Goal: Complete application form: Complete application form

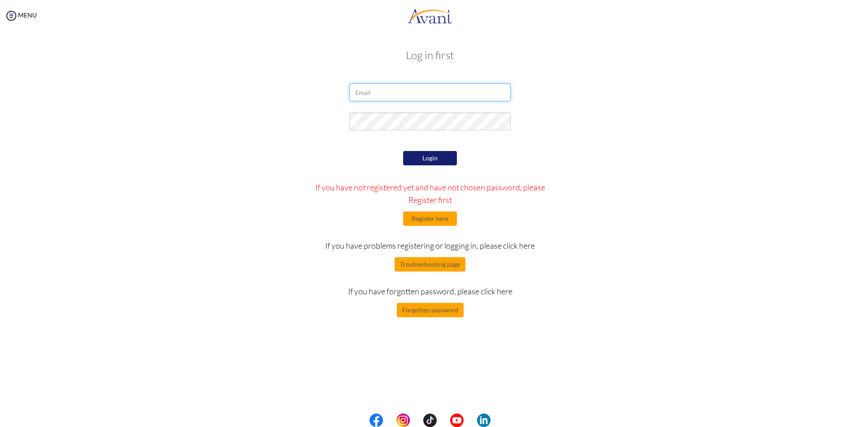
click at [394, 90] on input "email" at bounding box center [429, 92] width 161 height 18
click at [240, 111] on form "Login If you have not registered yet and have not chosen password, please Regis…" at bounding box center [430, 200] width 510 height 234
click at [442, 218] on button "Register here" at bounding box center [430, 218] width 54 height 14
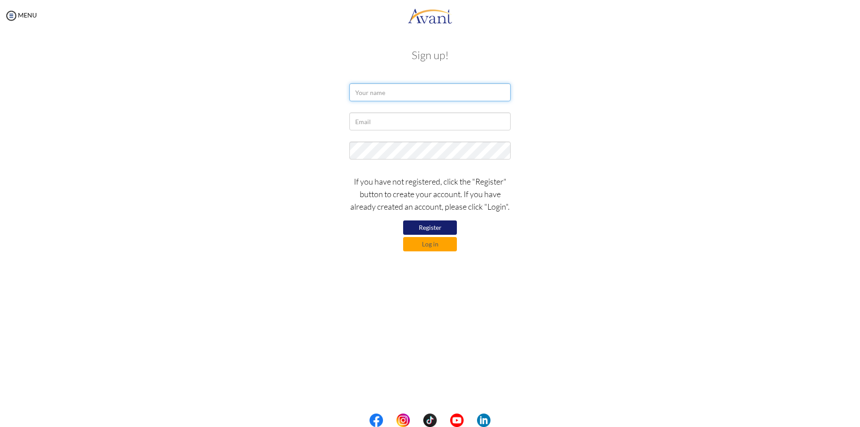
click at [390, 97] on input "text" at bounding box center [429, 92] width 161 height 18
type input "Donnel Madla"
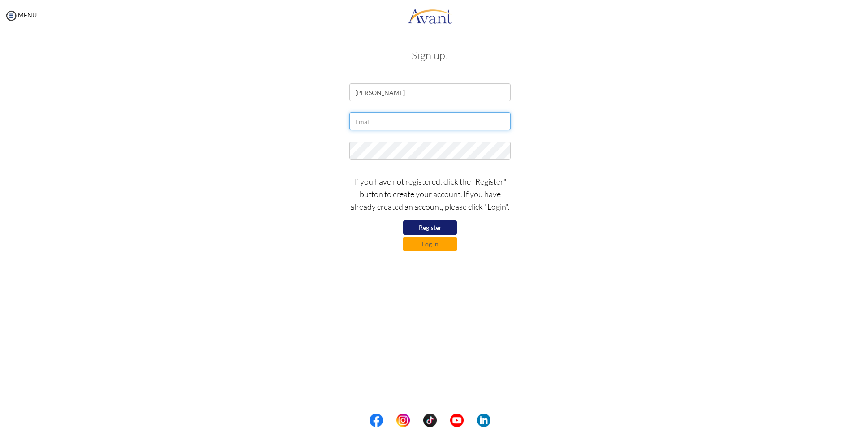
click at [400, 127] on input "text" at bounding box center [429, 121] width 161 height 18
type input "[EMAIL_ADDRESS][DOMAIN_NAME]"
click at [444, 225] on button "Register" at bounding box center [430, 227] width 54 height 14
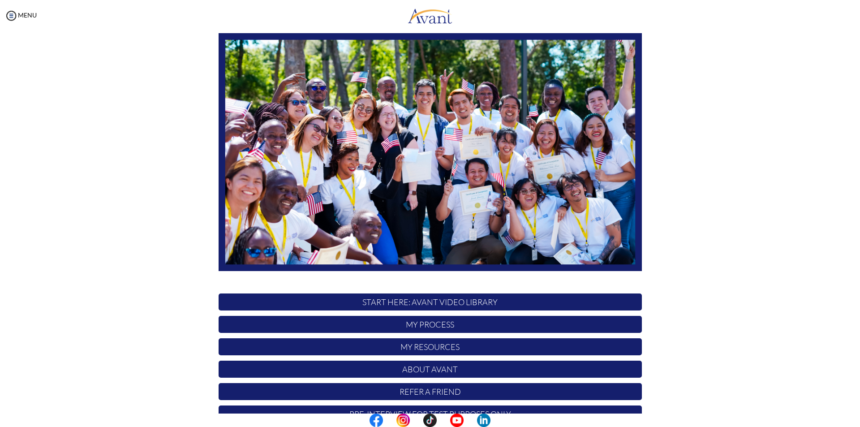
scroll to position [16, 0]
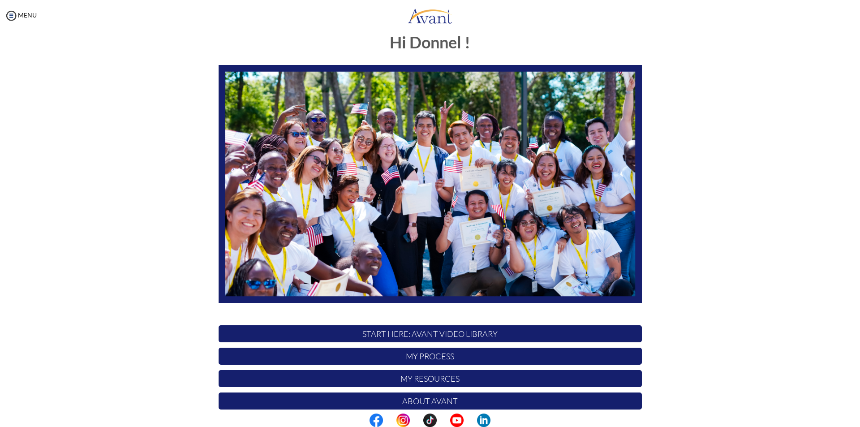
click at [477, 335] on p "START HERE: Avant Video Library" at bounding box center [429, 333] width 423 height 17
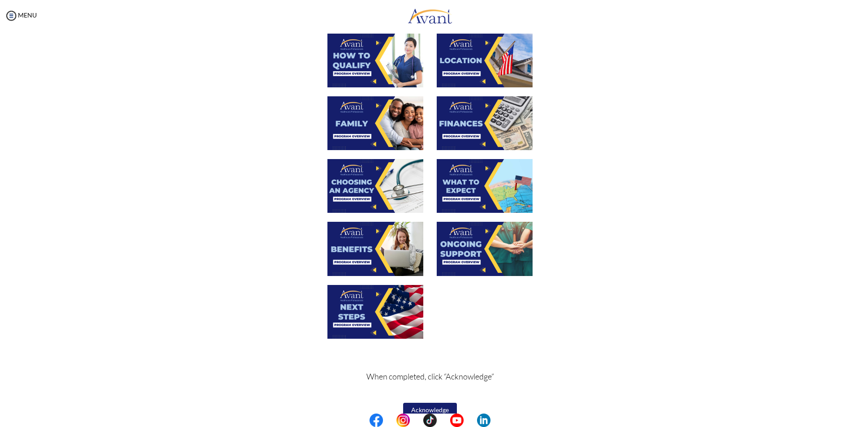
scroll to position [176, 0]
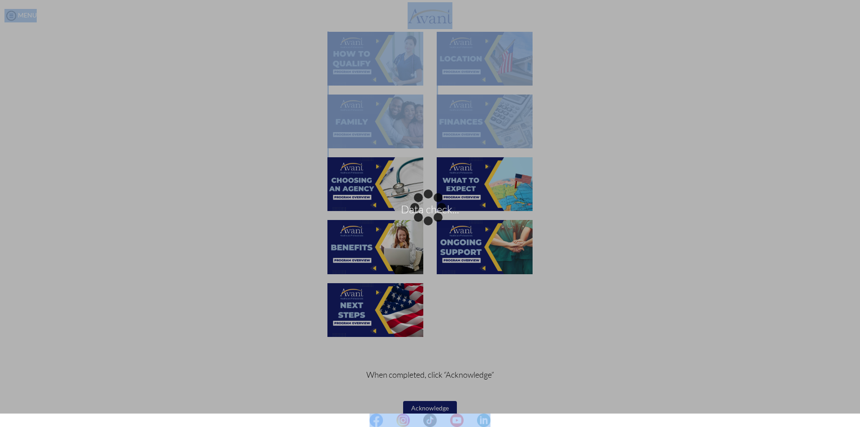
drag, startPoint x: 856, startPoint y: 166, endPoint x: 859, endPoint y: 125, distance: 41.3
click at [859, 125] on body "Data check... Maintenance break. Please come back in 2 hours. MENU My Status Wh…" at bounding box center [430, 213] width 860 height 427
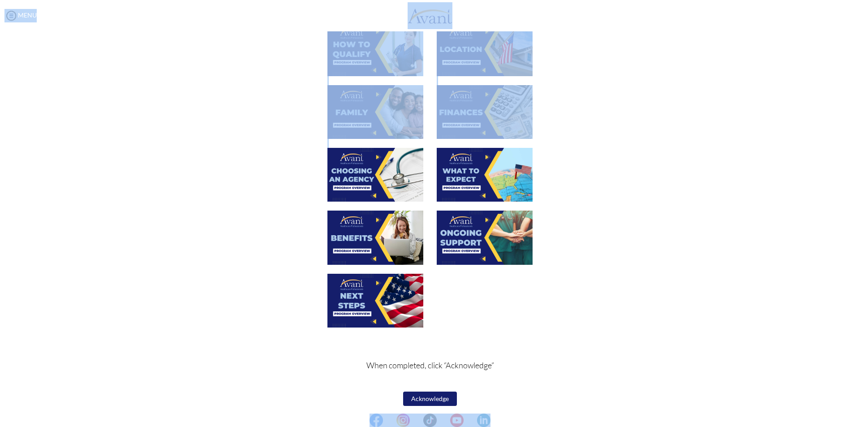
scroll to position [189, 0]
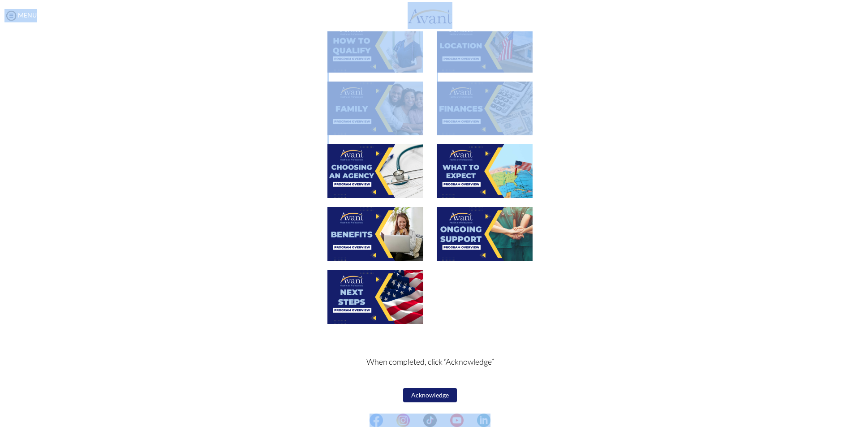
click at [431, 391] on button "Acknowledge" at bounding box center [430, 395] width 54 height 14
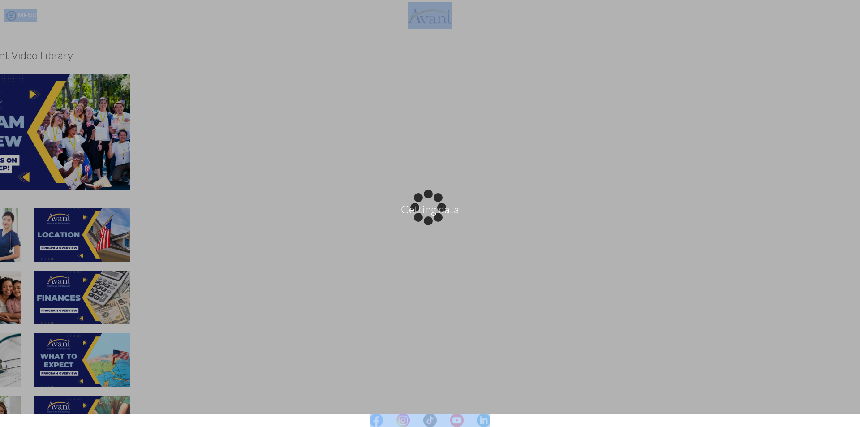
scroll to position [190, 0]
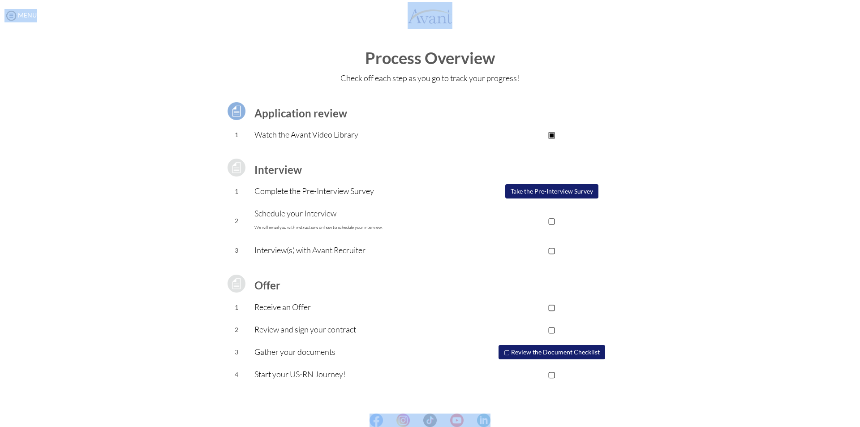
click at [552, 195] on button "Take the Pre-Interview Survey" at bounding box center [551, 191] width 93 height 14
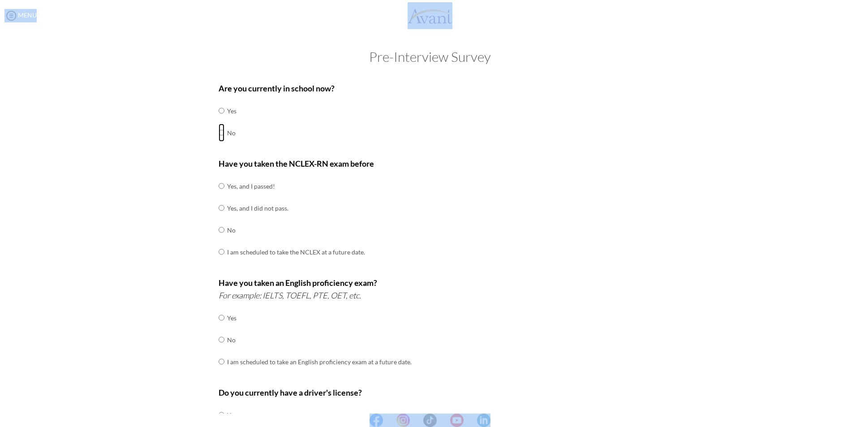
click at [218, 133] on input "radio" at bounding box center [221, 133] width 6 height 18
radio input "true"
click at [220, 228] on input "radio" at bounding box center [221, 230] width 6 height 18
radio input "true"
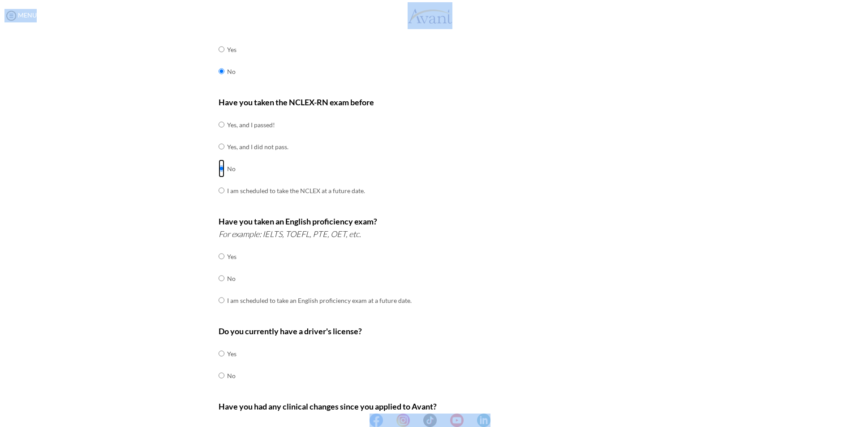
scroll to position [63, 0]
click at [220, 256] on input "radio" at bounding box center [221, 255] width 6 height 18
radio input "true"
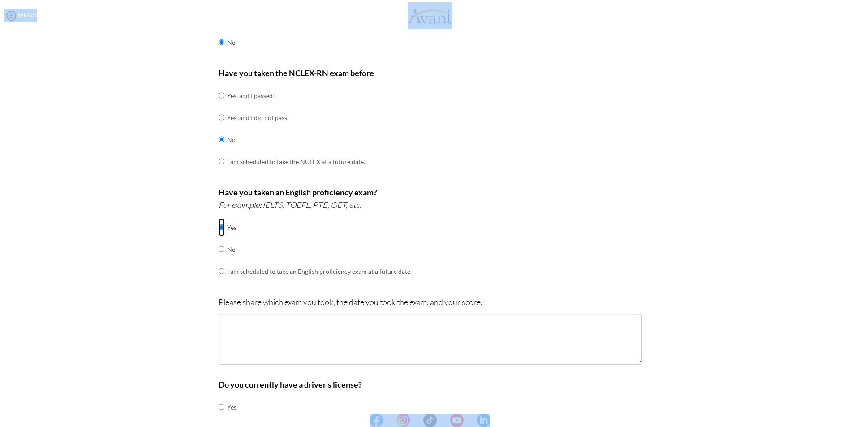
scroll to position [99, 0]
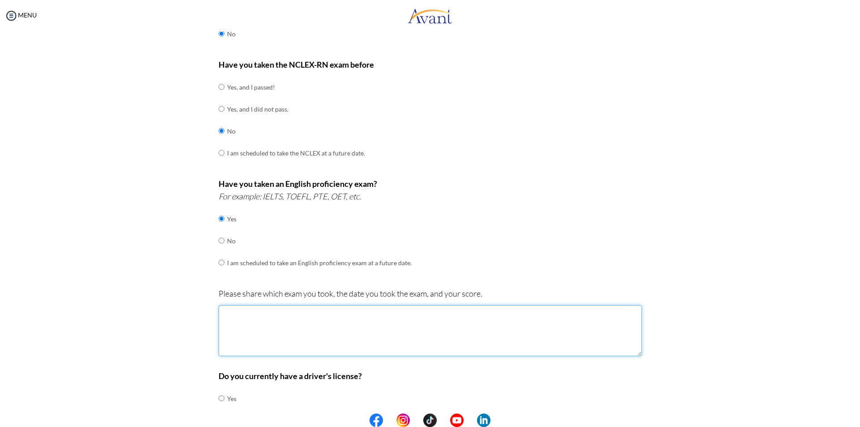
click at [418, 336] on textarea at bounding box center [429, 330] width 423 height 51
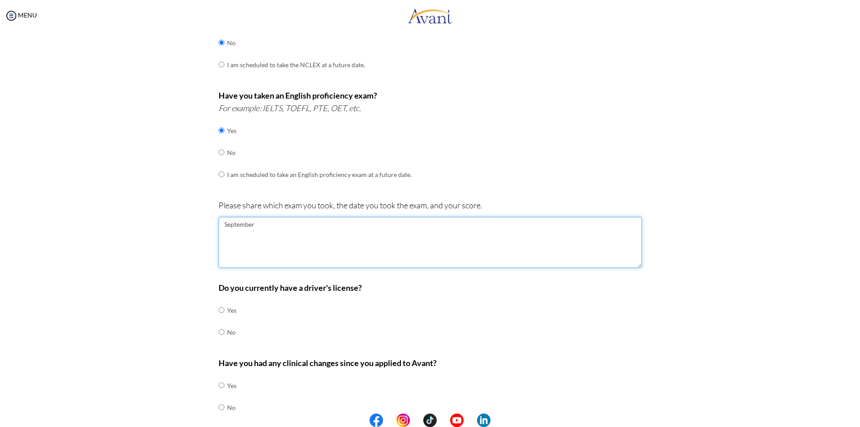
scroll to position [188, 0]
type textarea "September"
click at [218, 308] on input "radio" at bounding box center [221, 308] width 6 height 18
radio input "true"
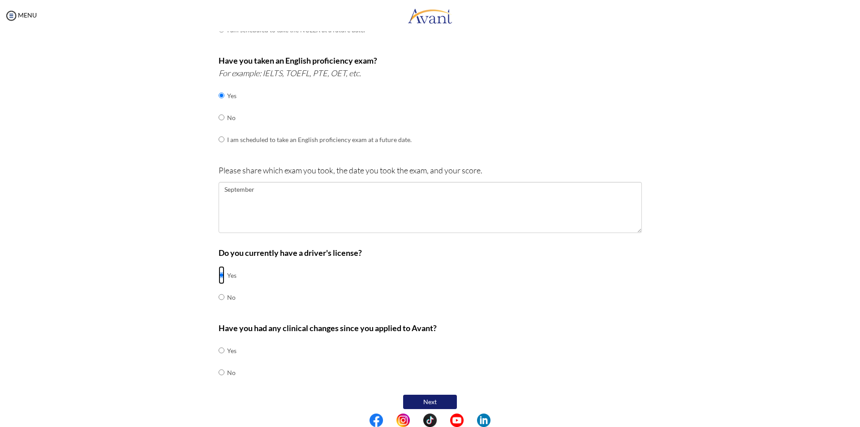
scroll to position [229, 0]
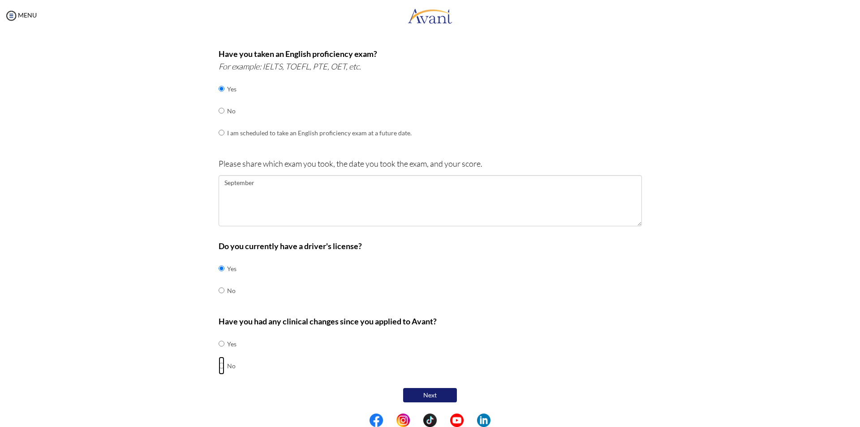
click at [218, 368] on input "radio" at bounding box center [221, 365] width 6 height 18
radio input "true"
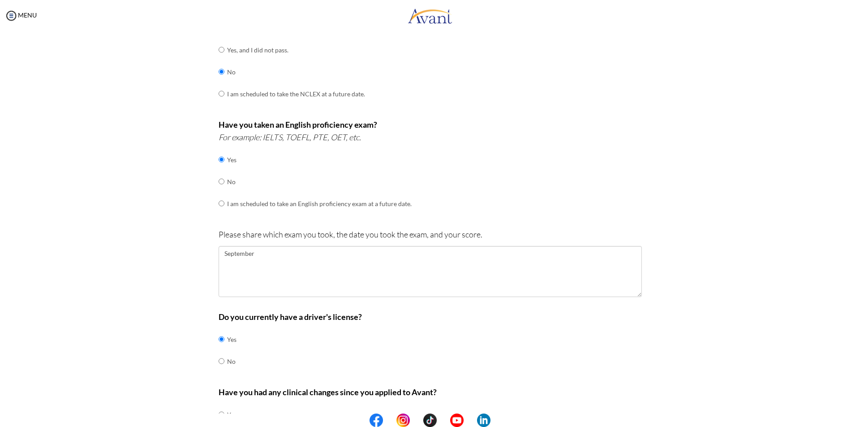
scroll to position [155, 0]
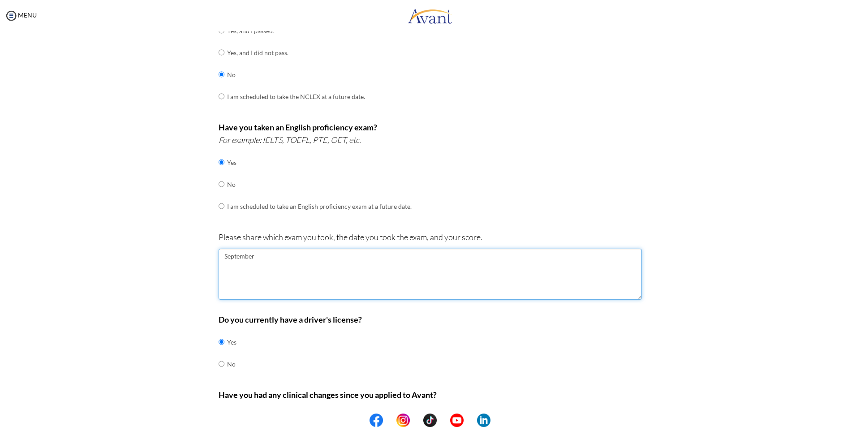
click at [343, 258] on textarea "September" at bounding box center [429, 273] width 423 height 51
click at [311, 265] on textarea "[DATE]" at bounding box center [429, 273] width 423 height 51
drag, startPoint x: 274, startPoint y: 257, endPoint x: 252, endPoint y: 257, distance: 21.9
click at [252, 257] on textarea "[DATE]" at bounding box center [429, 273] width 423 height 51
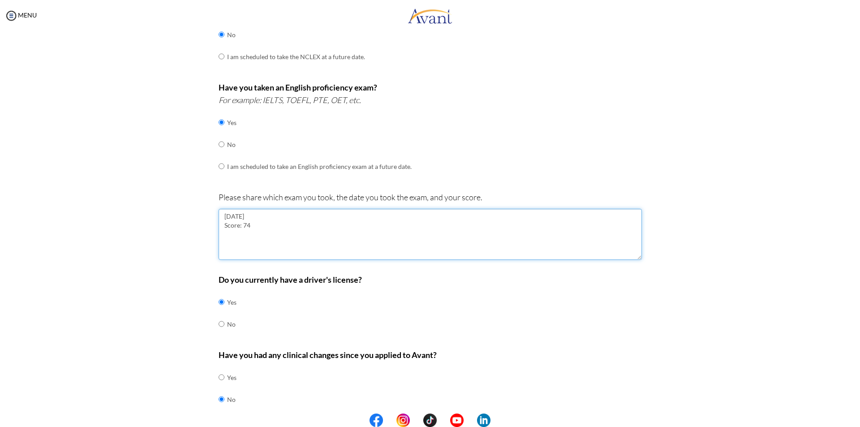
scroll to position [229, 0]
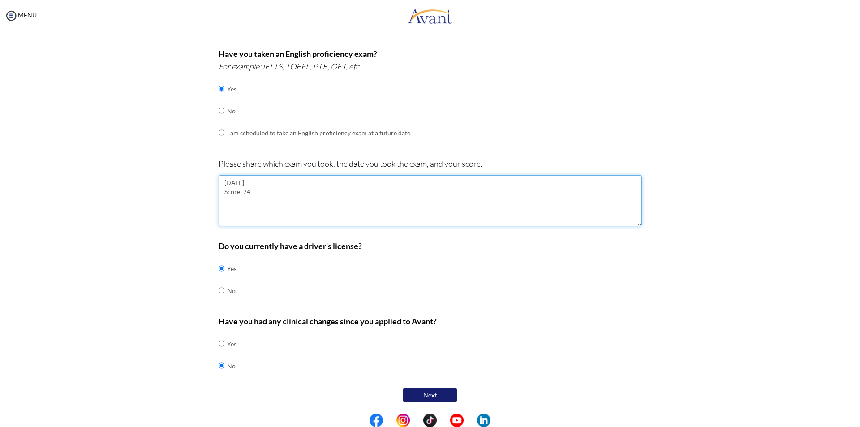
type textarea "[DATE] Score: 74"
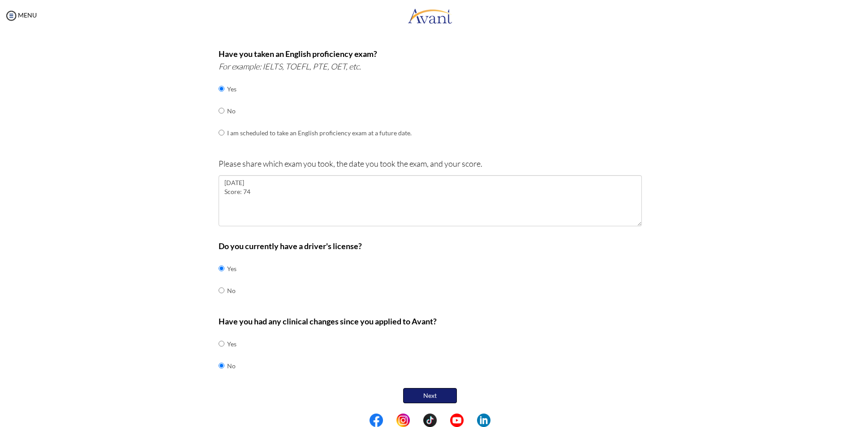
drag, startPoint x: 434, startPoint y: 394, endPoint x: 244, endPoint y: 366, distance: 192.3
click at [430, 394] on button "Next" at bounding box center [430, 395] width 54 height 15
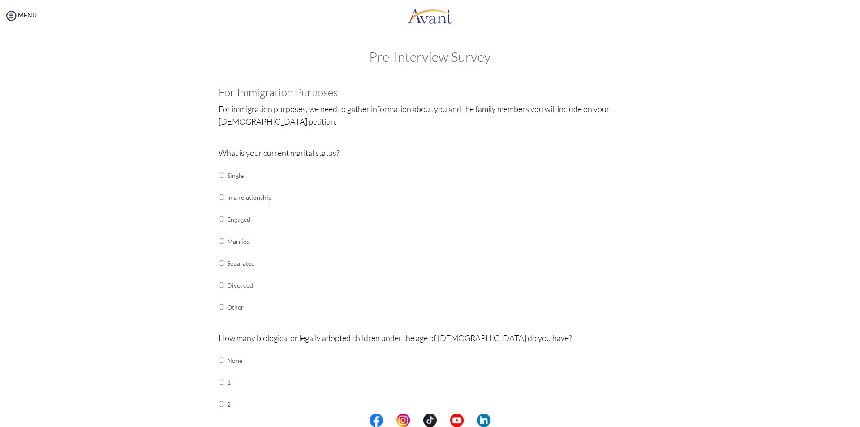
click at [224, 240] on td at bounding box center [225, 241] width 3 height 22
click at [219, 240] on input "radio" at bounding box center [221, 241] width 6 height 18
radio input "true"
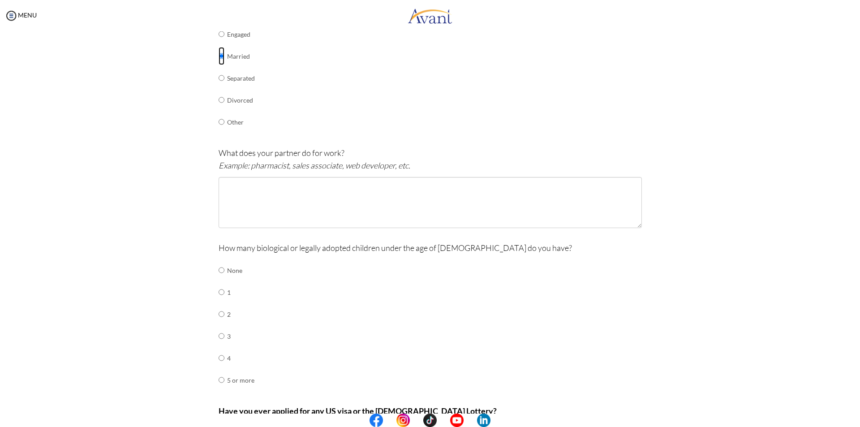
scroll to position [188, 0]
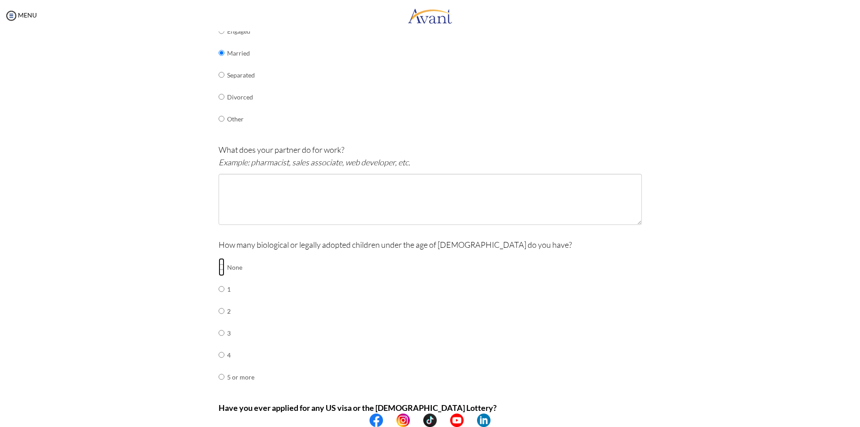
click at [218, 269] on input "radio" at bounding box center [221, 267] width 6 height 18
radio input "true"
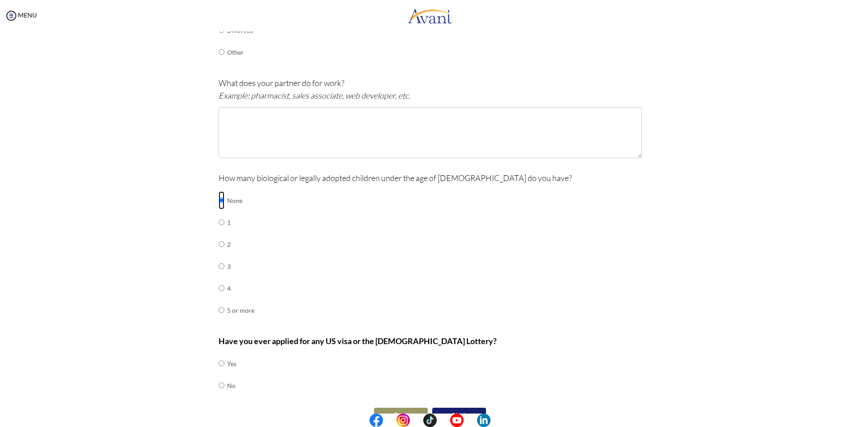
scroll to position [255, 0]
click at [218, 385] on input "radio" at bounding box center [221, 385] width 6 height 18
radio input "true"
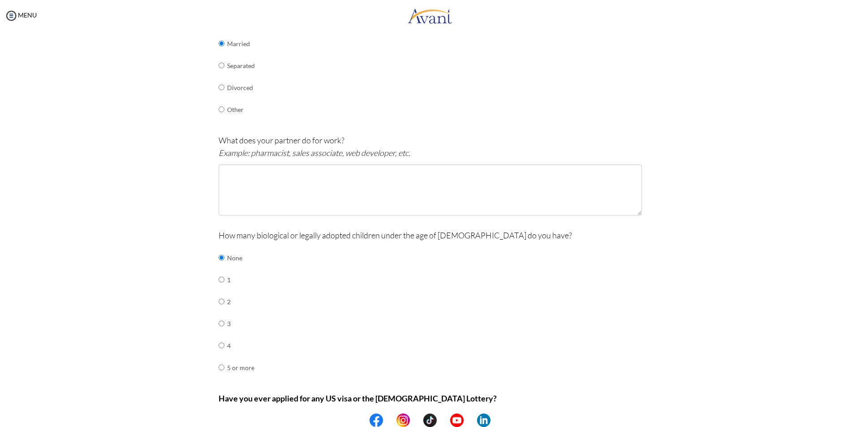
scroll to position [274, 0]
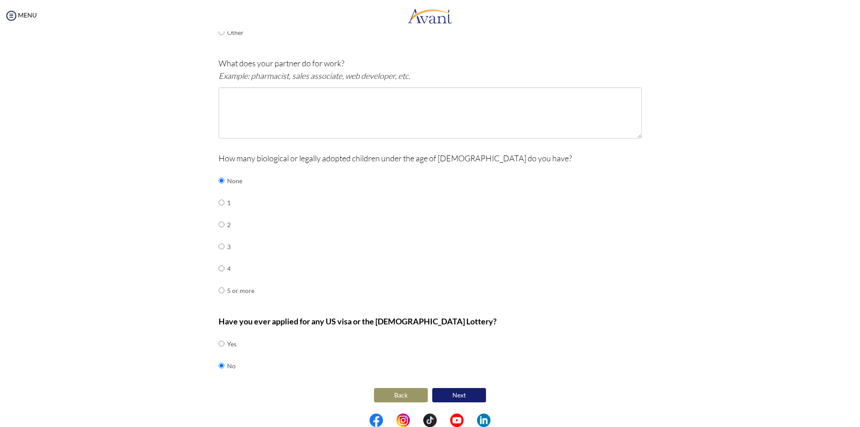
click at [468, 398] on button "Next" at bounding box center [459, 395] width 54 height 14
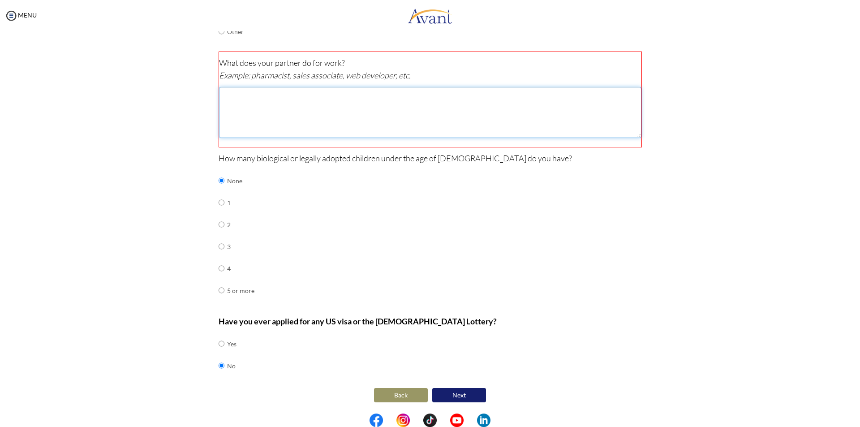
click at [312, 110] on textarea at bounding box center [430, 112] width 422 height 51
type textarea "none"
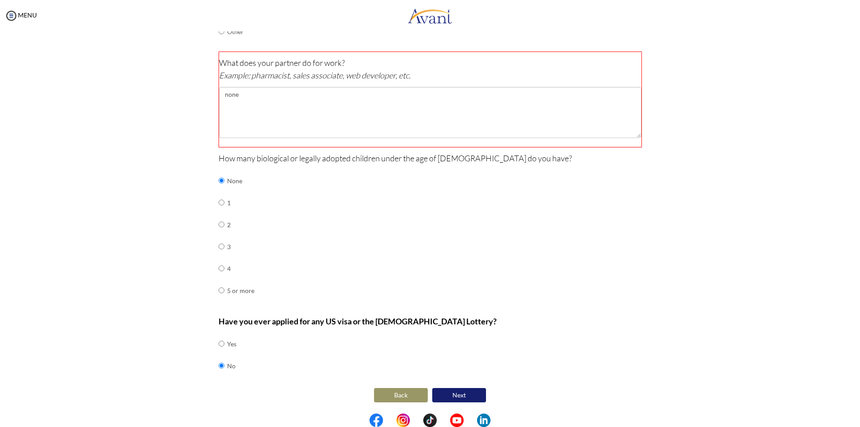
click at [465, 403] on center "Back Next" at bounding box center [429, 394] width 423 height 19
click at [466, 394] on button "Next" at bounding box center [459, 395] width 54 height 14
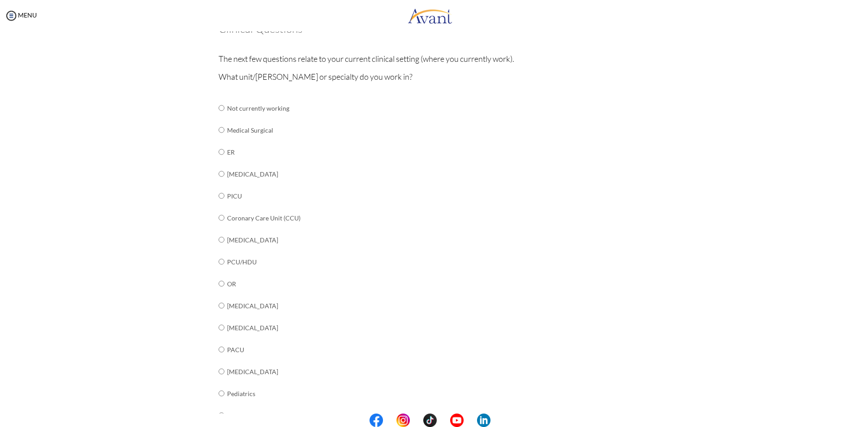
scroll to position [62, 0]
click at [218, 131] on input "radio" at bounding box center [221, 131] width 6 height 18
radio input "true"
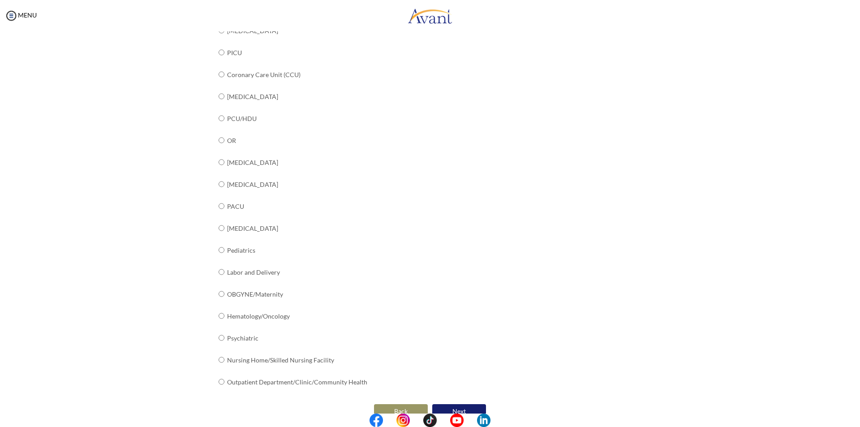
scroll to position [223, 0]
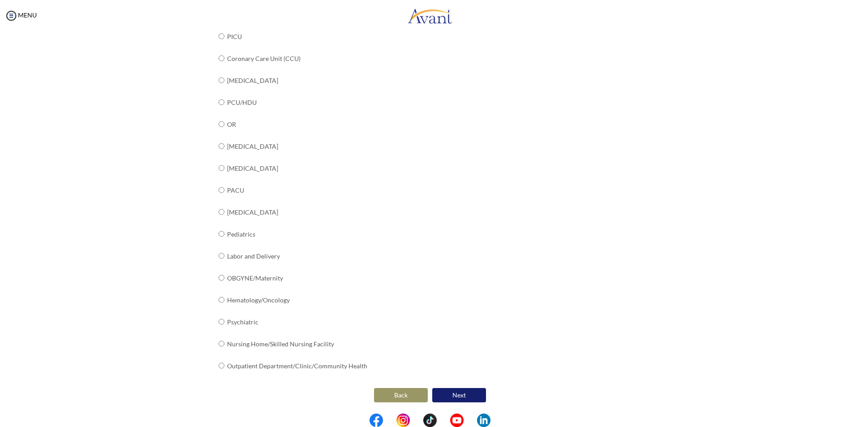
click at [463, 392] on button "Next" at bounding box center [459, 395] width 54 height 14
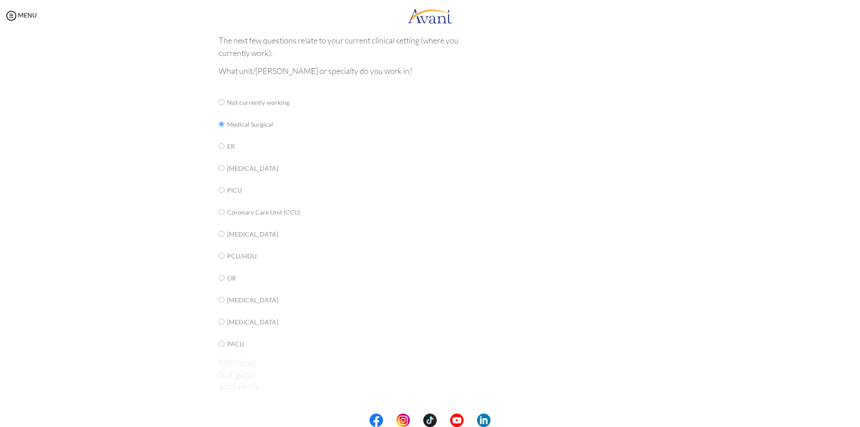
scroll to position [0, 0]
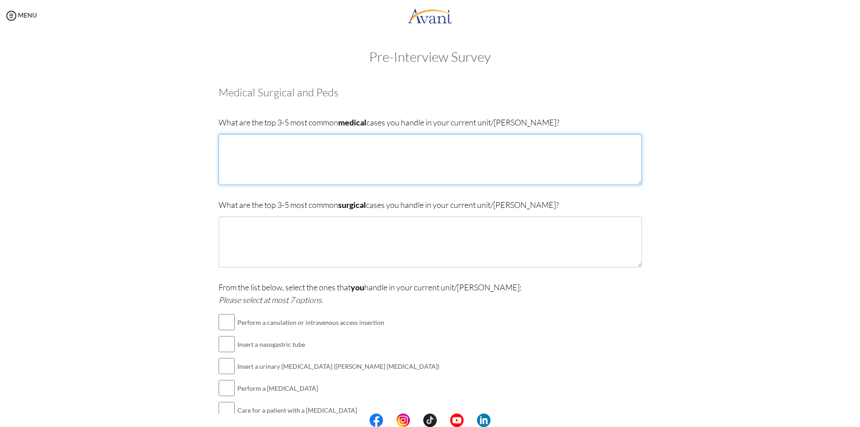
click at [397, 160] on textarea at bounding box center [429, 159] width 423 height 51
type textarea "[MEDICAL_DATA] [MEDICAL_DATA] [MEDICAL_DATA] [MEDICAL_DATA] Cardiovascular Dise…"
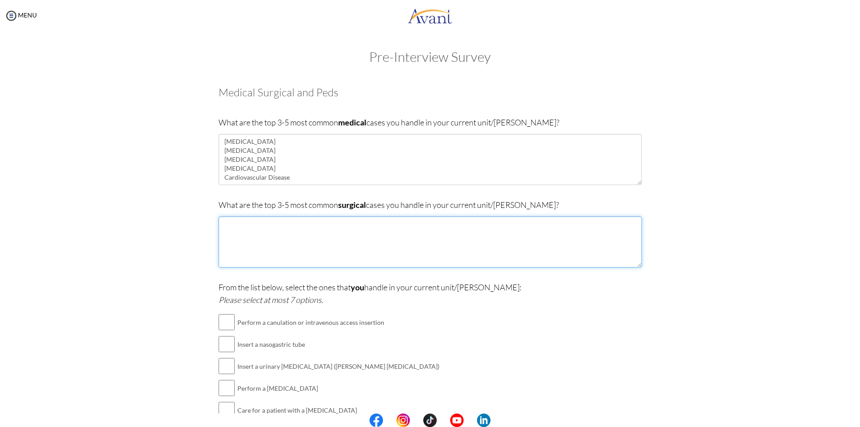
click at [262, 222] on textarea at bounding box center [429, 241] width 423 height 51
click at [295, 223] on textarea at bounding box center [429, 241] width 423 height 51
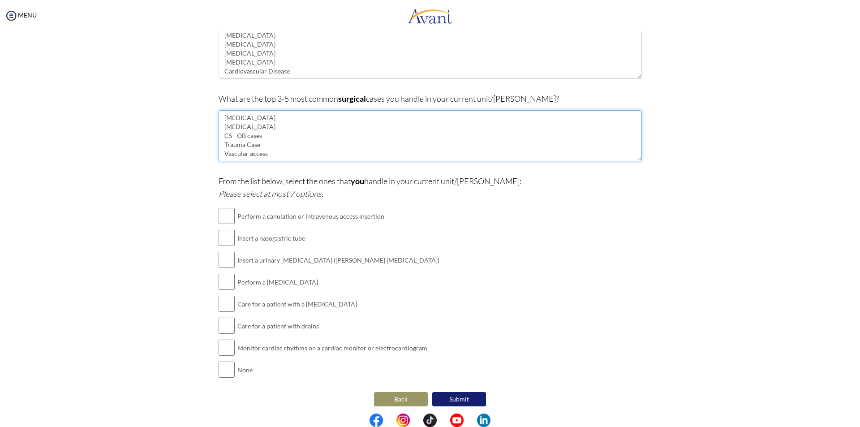
scroll to position [110, 0]
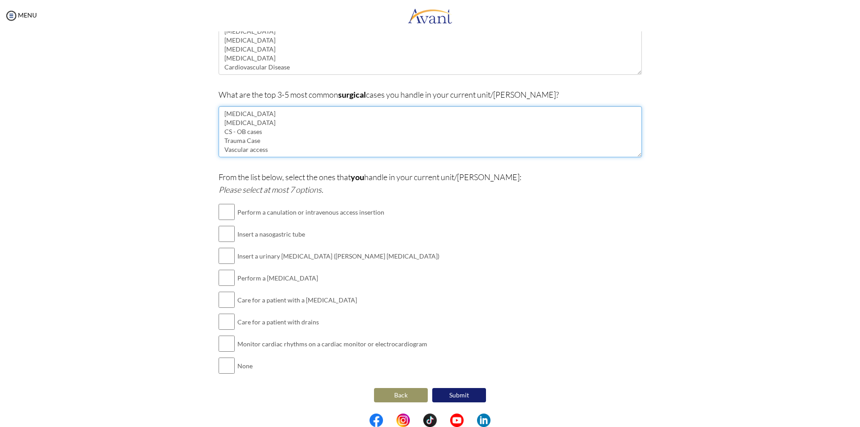
type textarea "[MEDICAL_DATA] [MEDICAL_DATA] CS - OB cases Trauma Case Vascular access"
click at [221, 217] on input "checkbox" at bounding box center [226, 212] width 16 height 18
checkbox input "true"
click at [222, 244] on td at bounding box center [226, 234] width 16 height 22
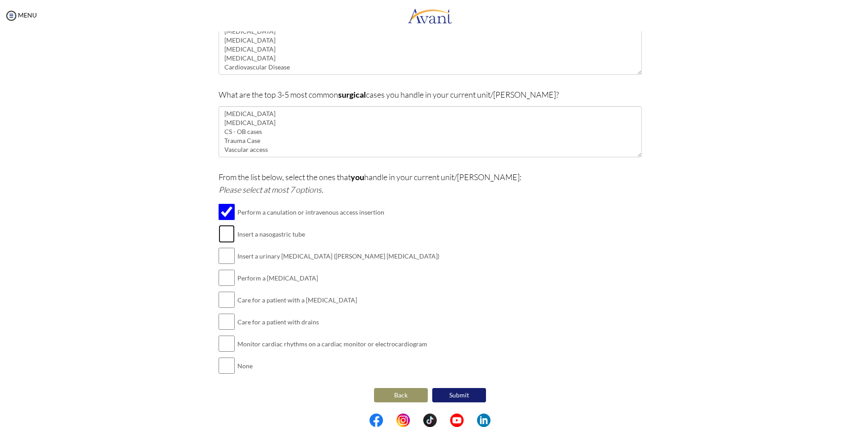
click at [224, 240] on input "checkbox" at bounding box center [226, 234] width 16 height 18
checkbox input "true"
click at [222, 259] on input "checkbox" at bounding box center [226, 256] width 16 height 18
checkbox input "true"
click at [223, 281] on input "checkbox" at bounding box center [226, 278] width 16 height 18
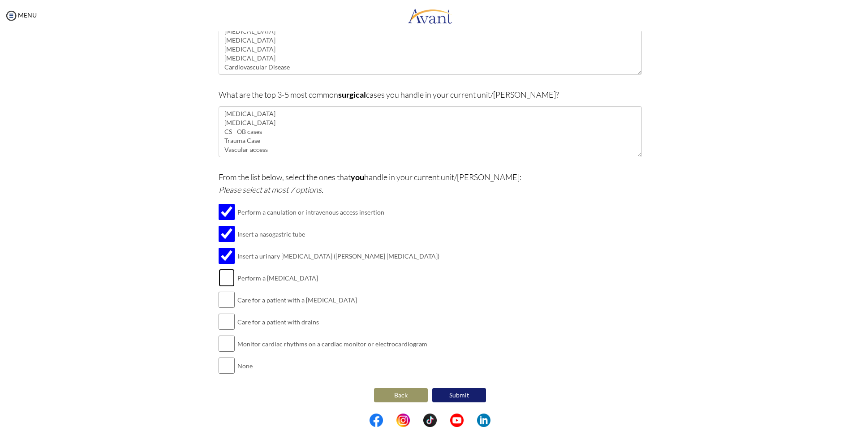
checkbox input "true"
click at [223, 299] on input "checkbox" at bounding box center [226, 300] width 16 height 18
checkbox input "true"
click at [226, 322] on input "checkbox" at bounding box center [226, 321] width 16 height 18
checkbox input "true"
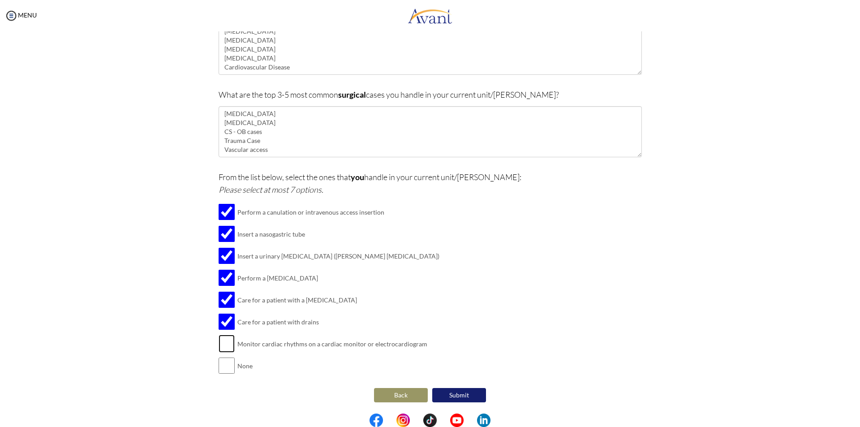
drag, startPoint x: 226, startPoint y: 347, endPoint x: 235, endPoint y: 351, distance: 10.0
click at [226, 348] on input "checkbox" at bounding box center [226, 343] width 16 height 18
checkbox input "true"
click at [455, 397] on button "Submit" at bounding box center [459, 395] width 54 height 14
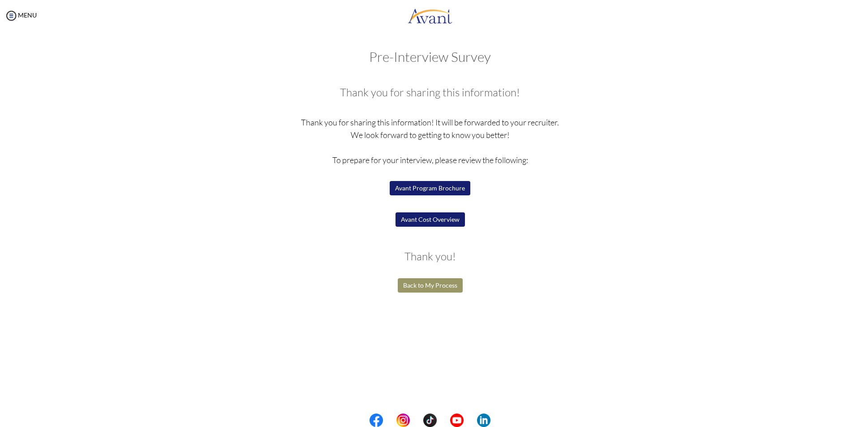
click at [436, 288] on button "Back to My Process" at bounding box center [430, 285] width 65 height 14
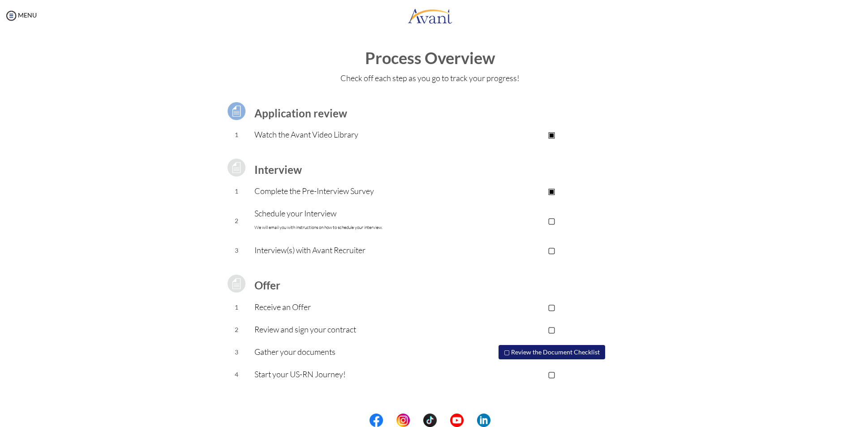
click at [551, 222] on p "▢" at bounding box center [552, 220] width 180 height 13
click at [550, 191] on p "▣" at bounding box center [552, 190] width 180 height 13
